Goal: Information Seeking & Learning: Learn about a topic

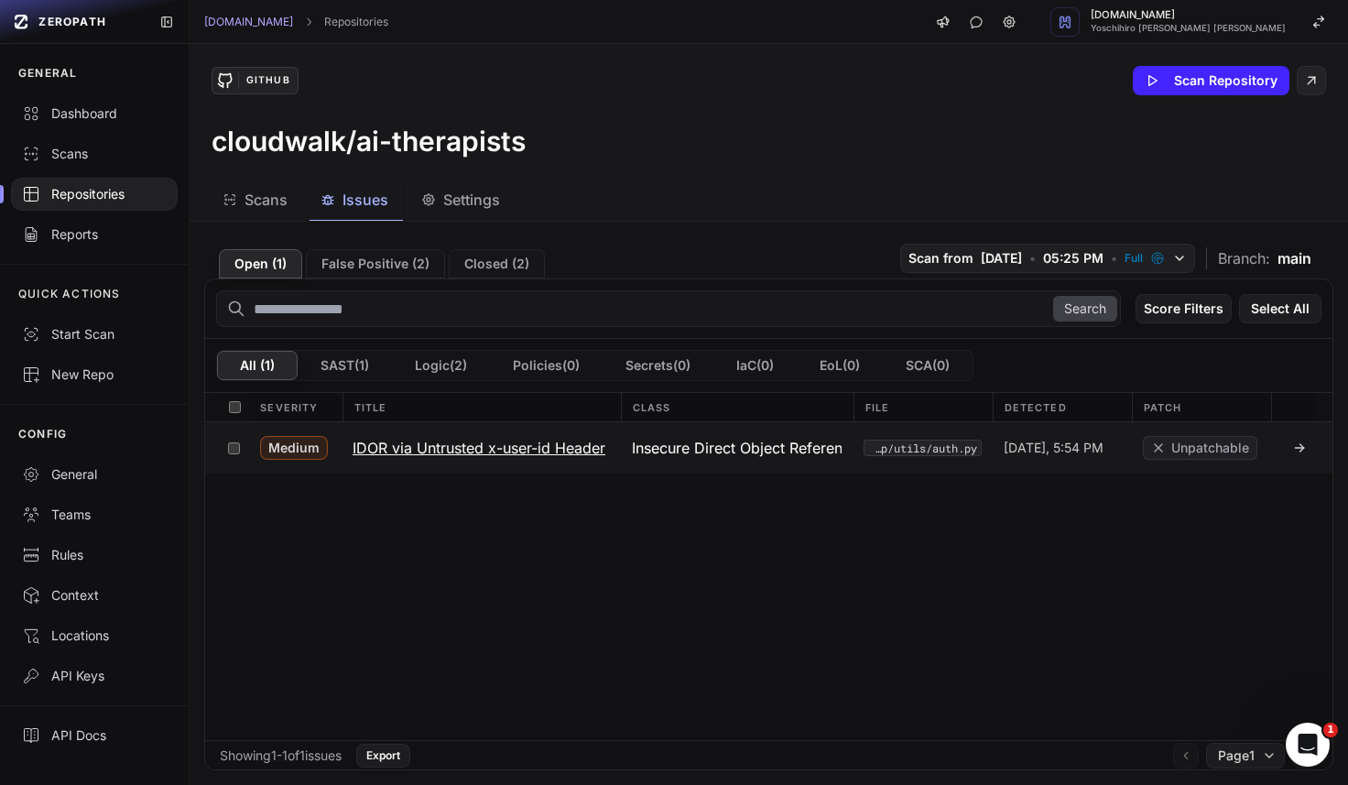
click at [455, 448] on h3 "IDOR via Untrusted x-user-id Header" at bounding box center [479, 448] width 253 height 22
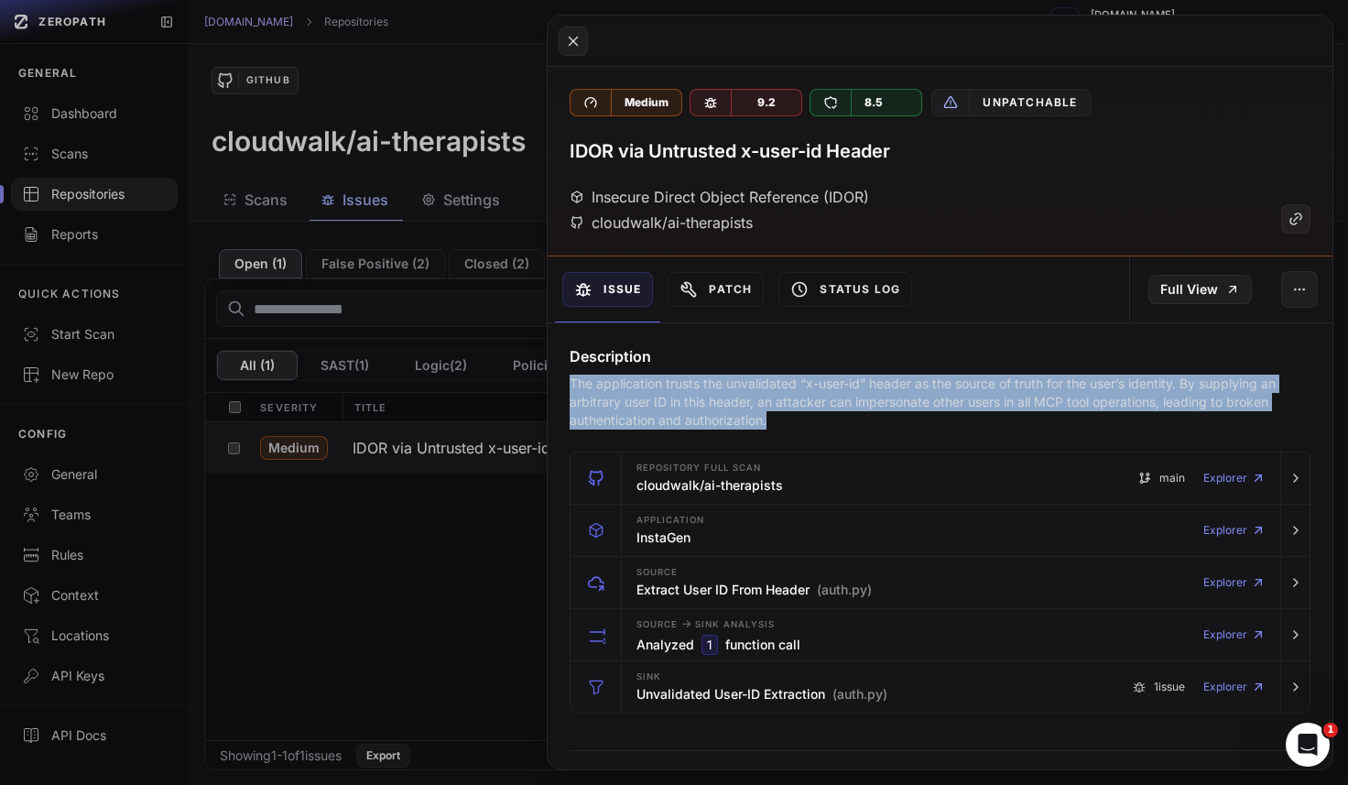
drag, startPoint x: 800, startPoint y: 422, endPoint x: 559, endPoint y: 384, distance: 244.8
click at [559, 384] on div "Description The application trusts the unvalidated “x-user-id” header as the so…" at bounding box center [940, 387] width 785 height 84
copy p "The application trusts the unvalidated “x-user-id” header as the source of trut…"
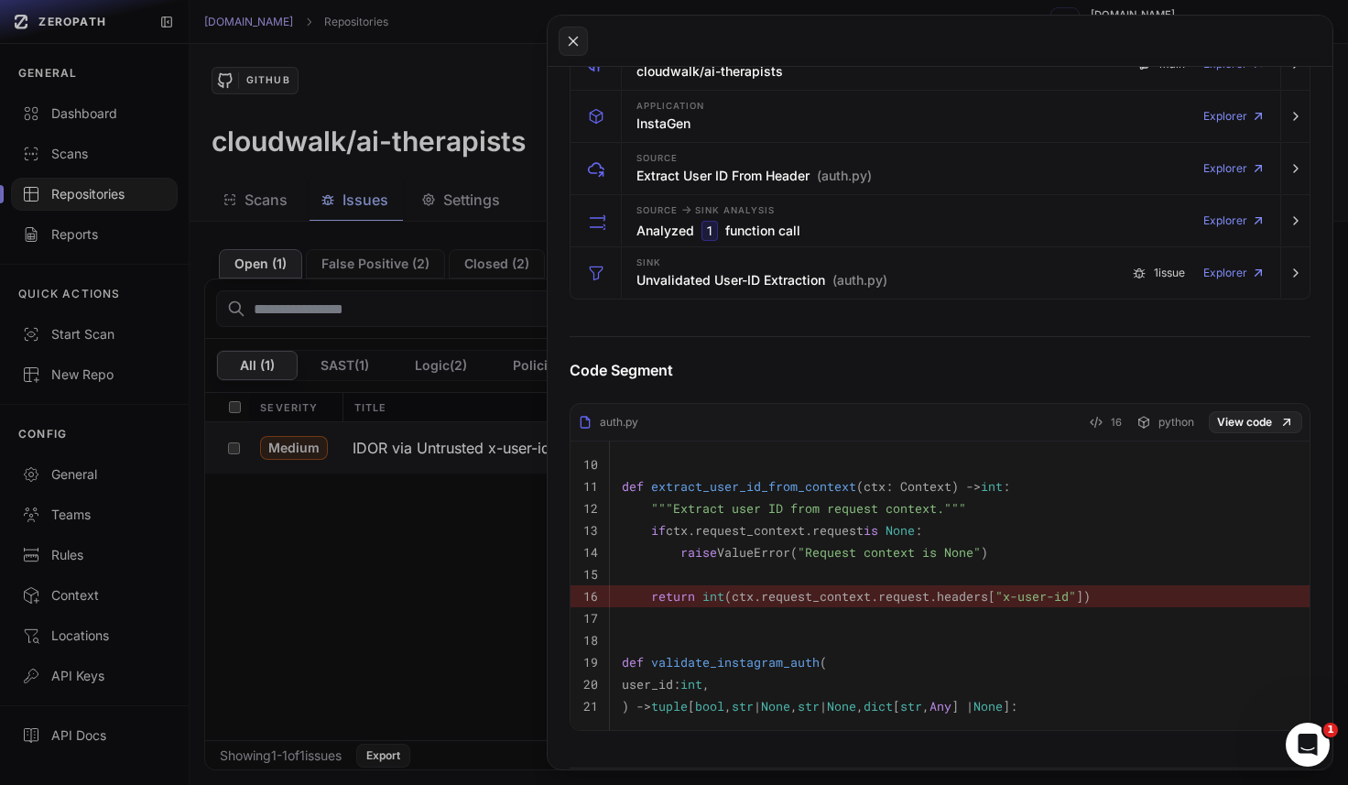
scroll to position [427, 0]
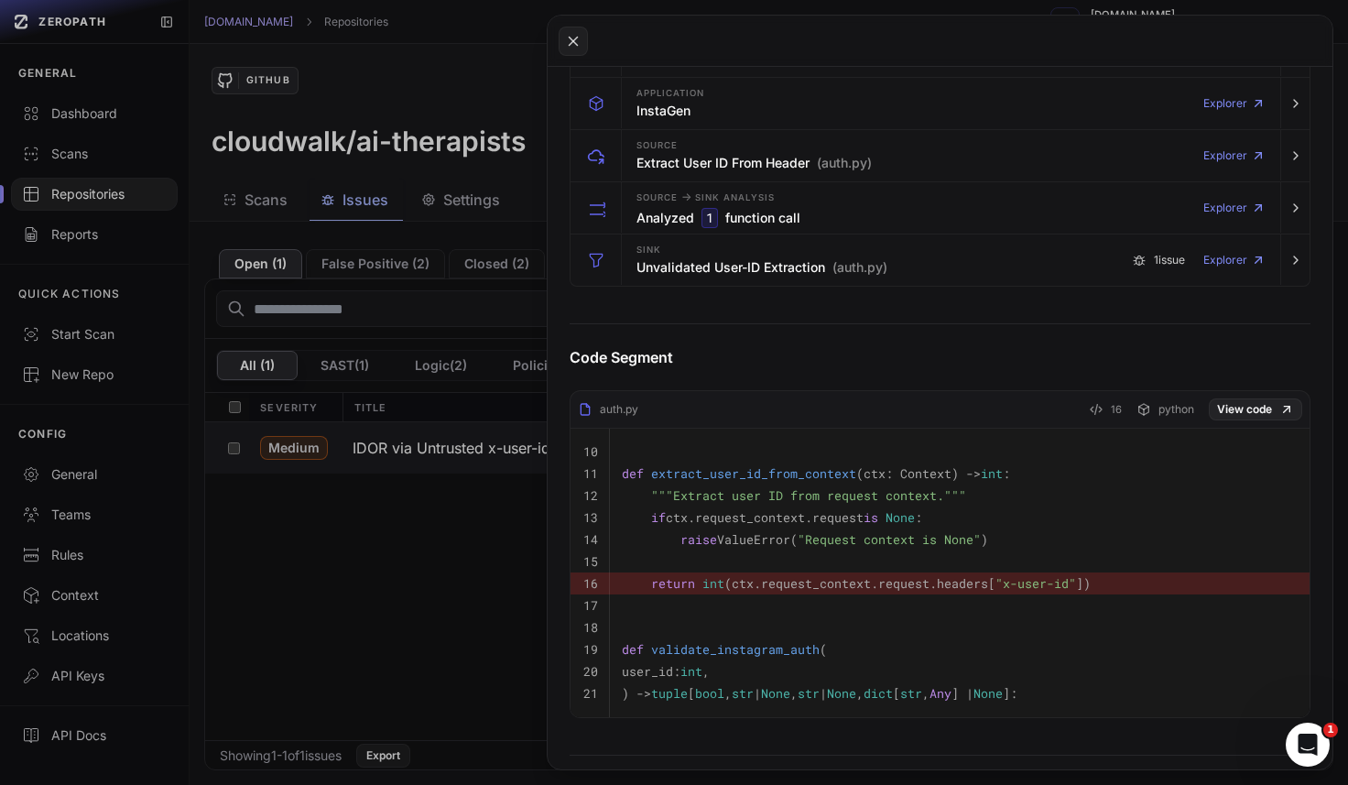
drag, startPoint x: 659, startPoint y: 412, endPoint x: 640, endPoint y: 412, distance: 19.2
click at [640, 412] on div "auth.py 16 python View code" at bounding box center [939, 413] width 739 height 30
click at [640, 411] on div "auth.py 16 python View code" at bounding box center [939, 413] width 739 height 30
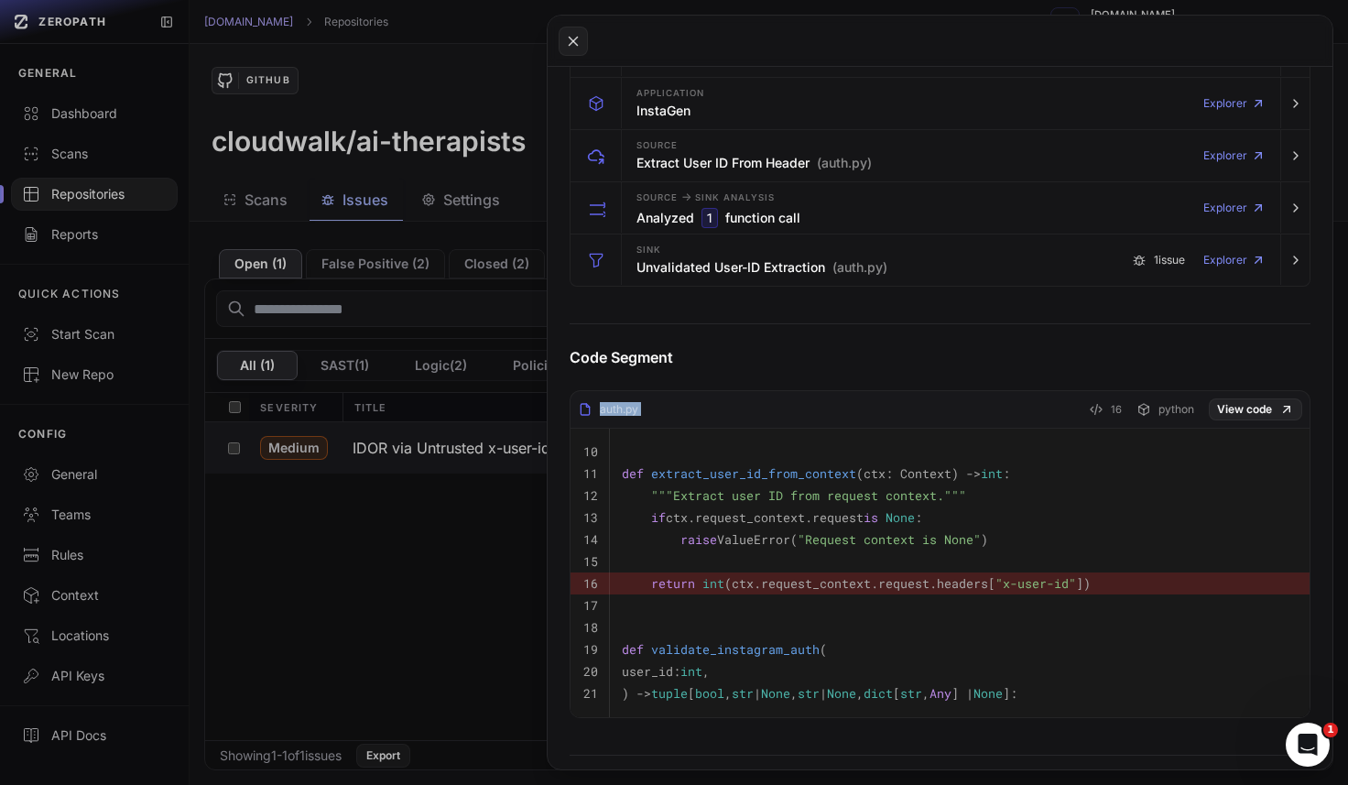
copy div "auth.py"
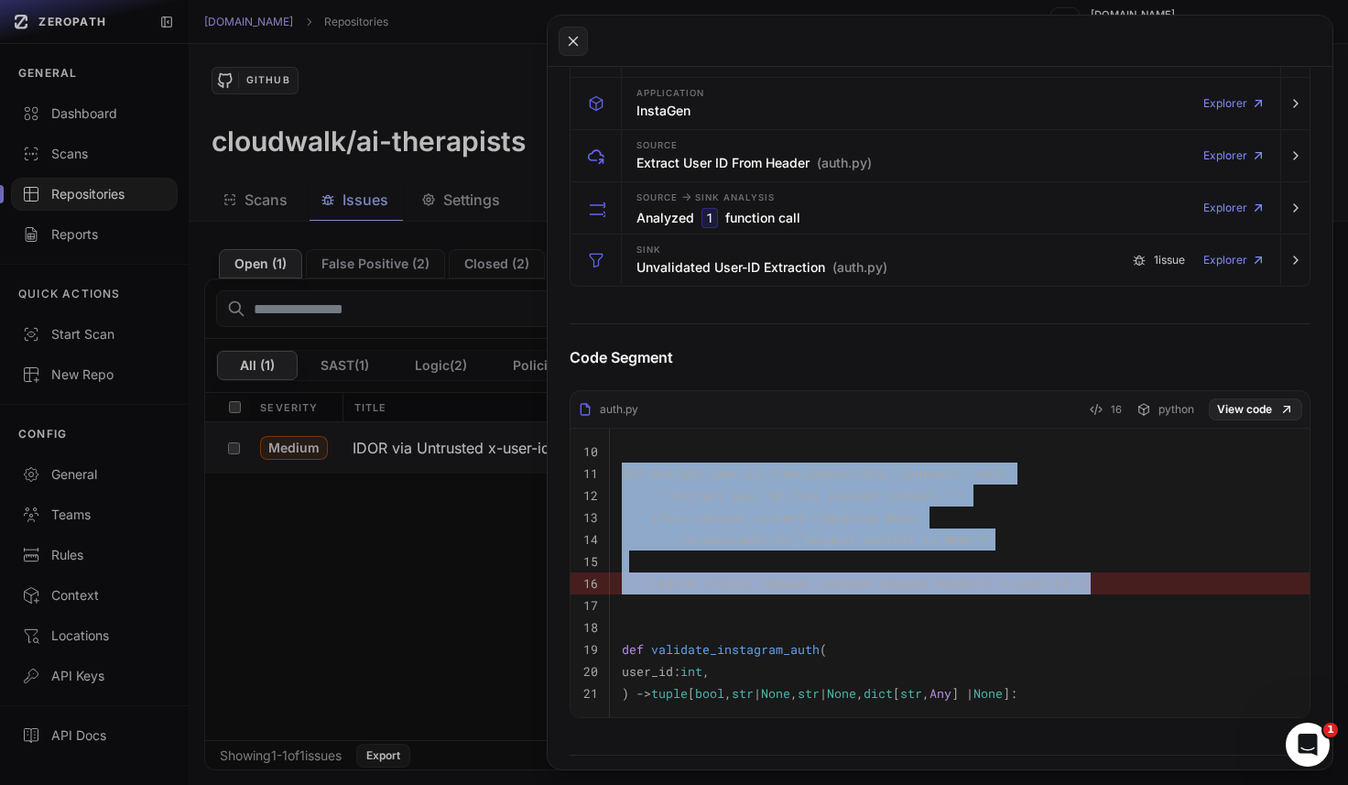
drag, startPoint x: 1145, startPoint y: 589, endPoint x: 620, endPoint y: 477, distance: 536.4
click at [620, 477] on tbody "10 11 def extract_user_id_from_context ( ctx: Context ) -> int : 12 """Extract …" at bounding box center [939, 573] width 739 height 288
copy tbody "def extract_user_id_from_context ( ctx: Context ) -> int : 12 """Extract user I…"
